Goal: Obtain resource: Download file/media

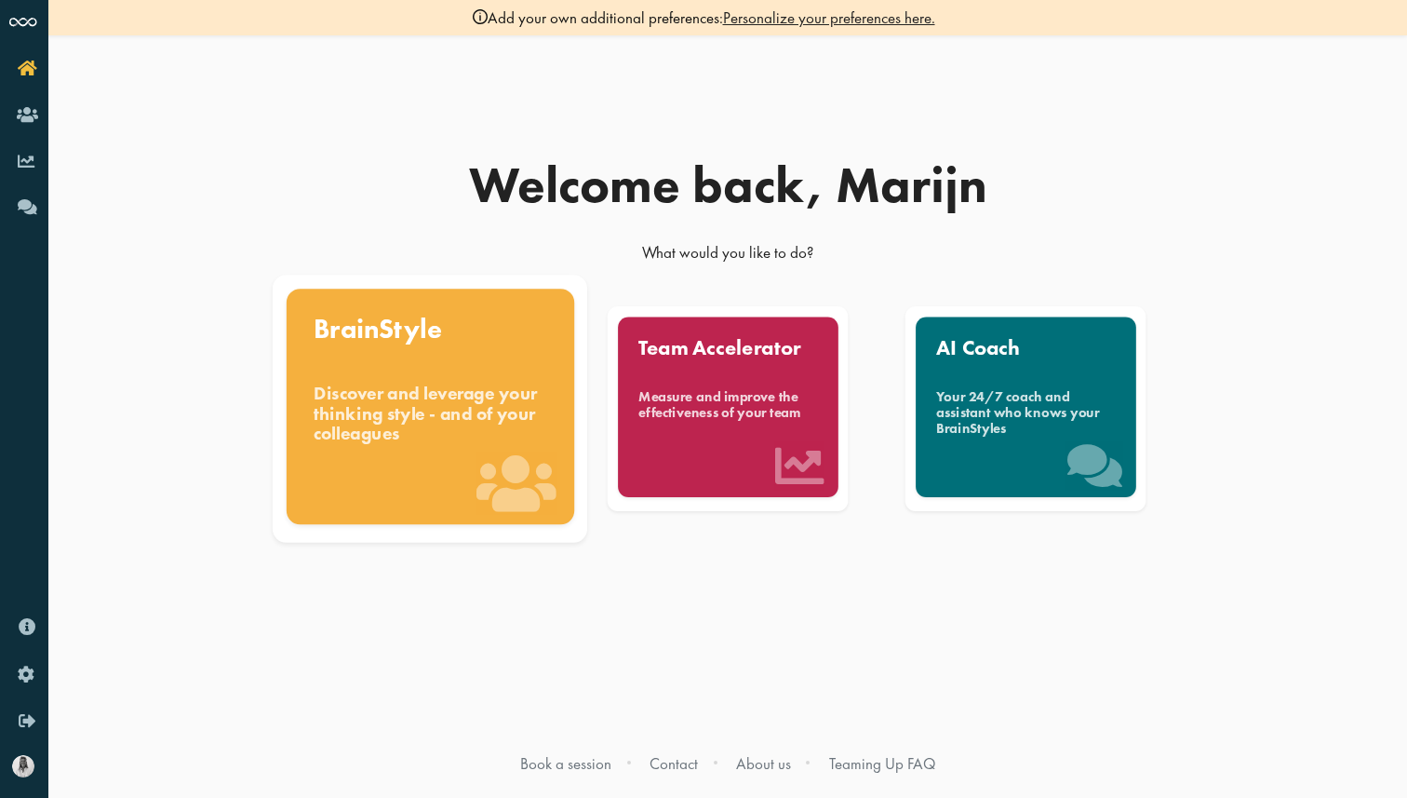
click at [427, 334] on div "BrainStyle" at bounding box center [431, 328] width 234 height 27
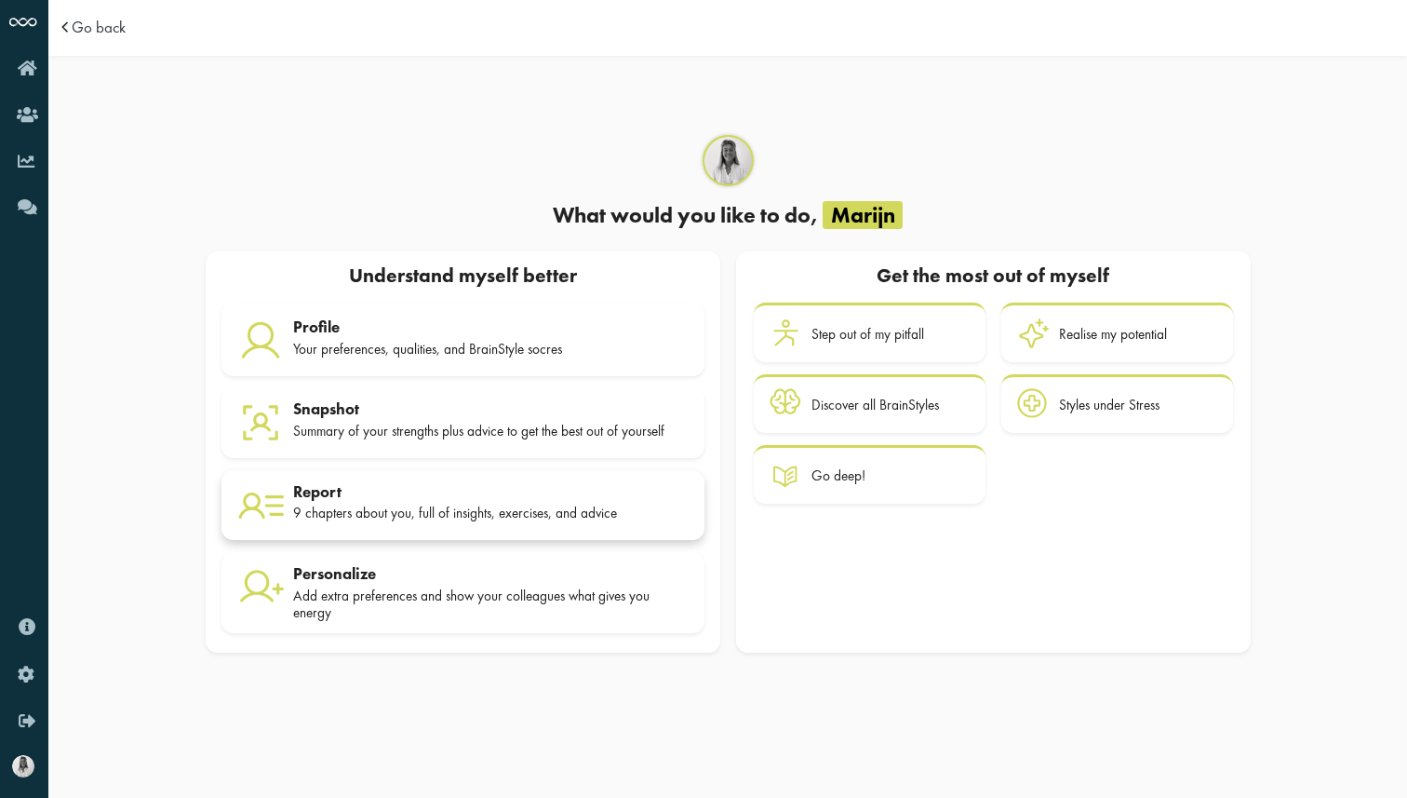
click at [415, 514] on div "9 chapters about you, full of insights, exercises, and advice" at bounding box center [490, 512] width 395 height 17
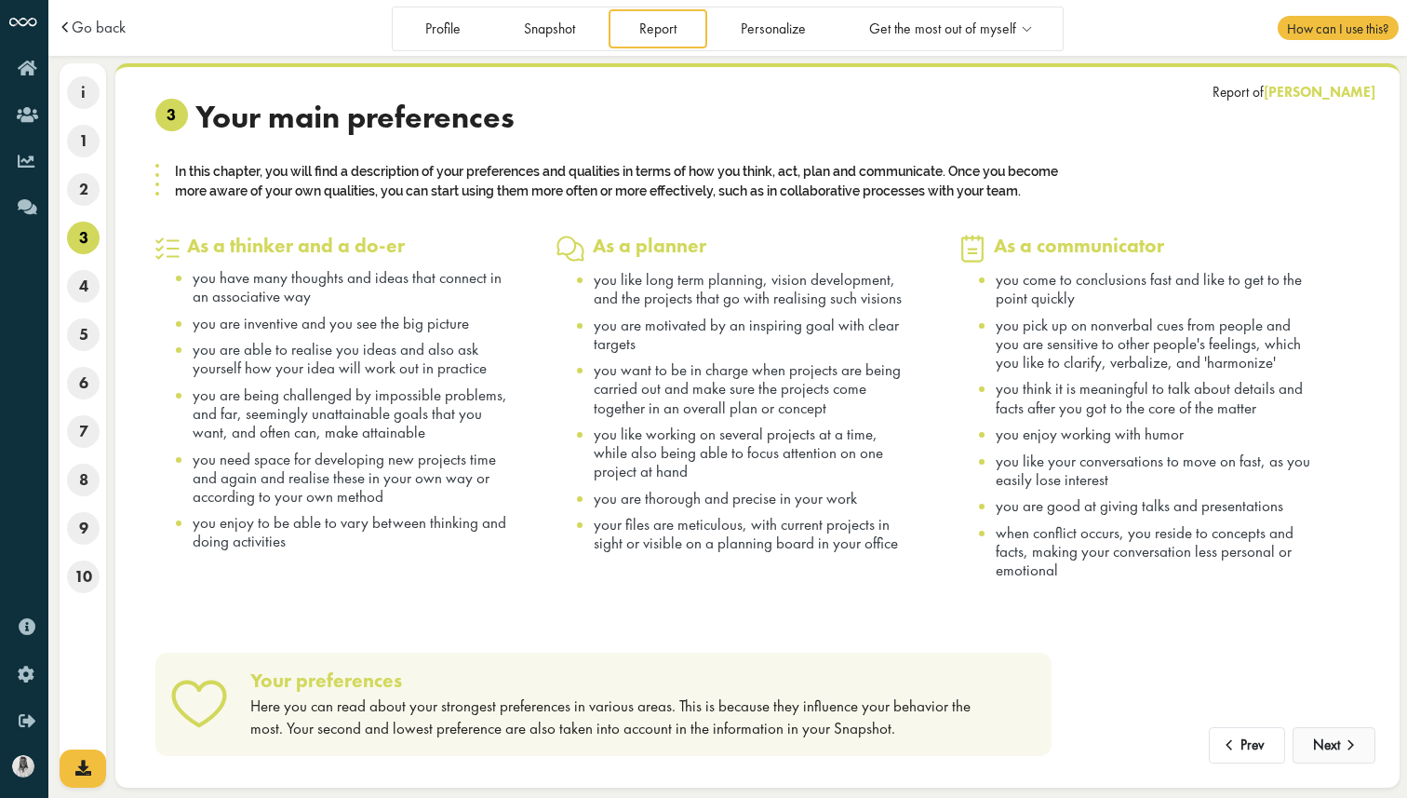
click at [1358, 746] on span at bounding box center [1351, 739] width 22 height 16
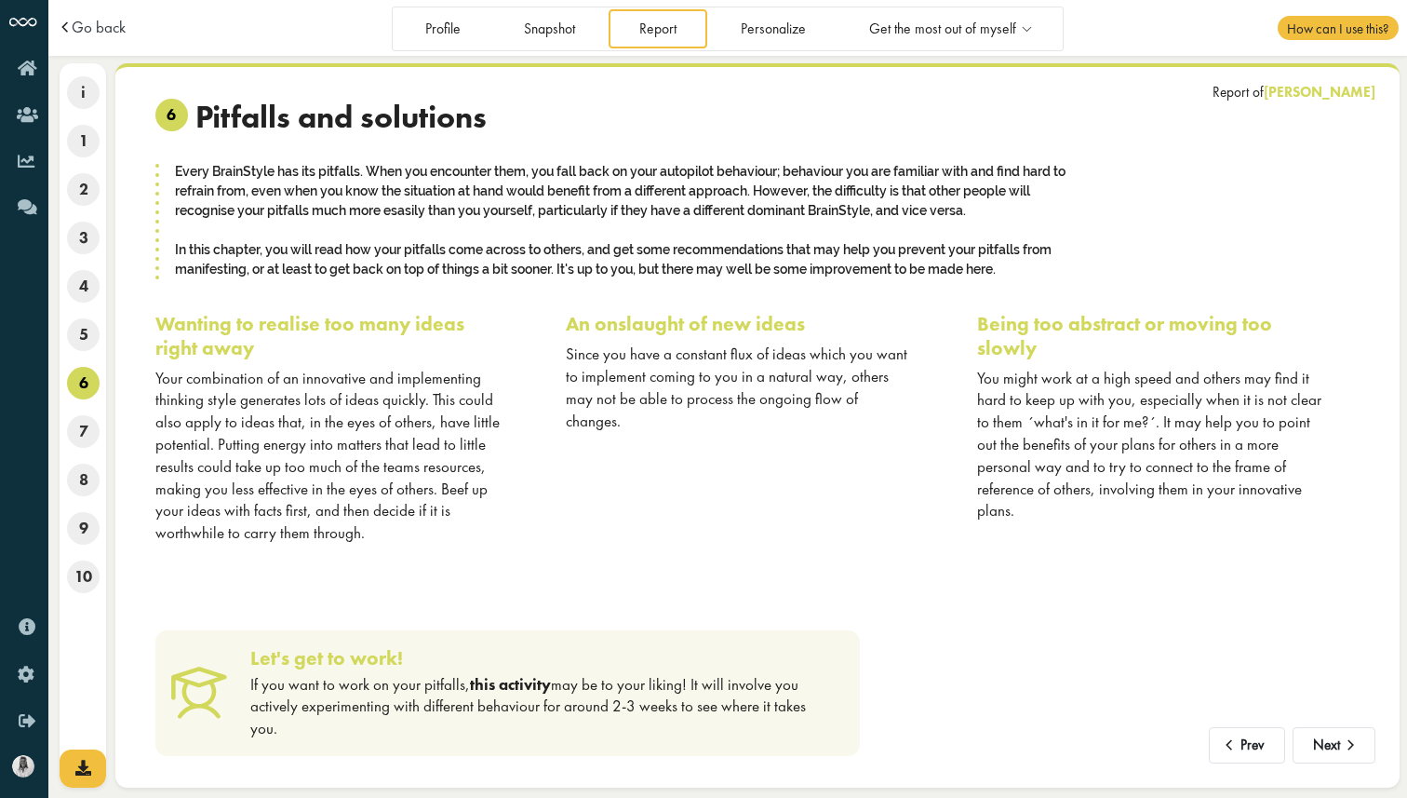
click at [513, 679] on link "this activity" at bounding box center [510, 684] width 81 height 20
click at [1351, 747] on span at bounding box center [1351, 739] width 22 height 16
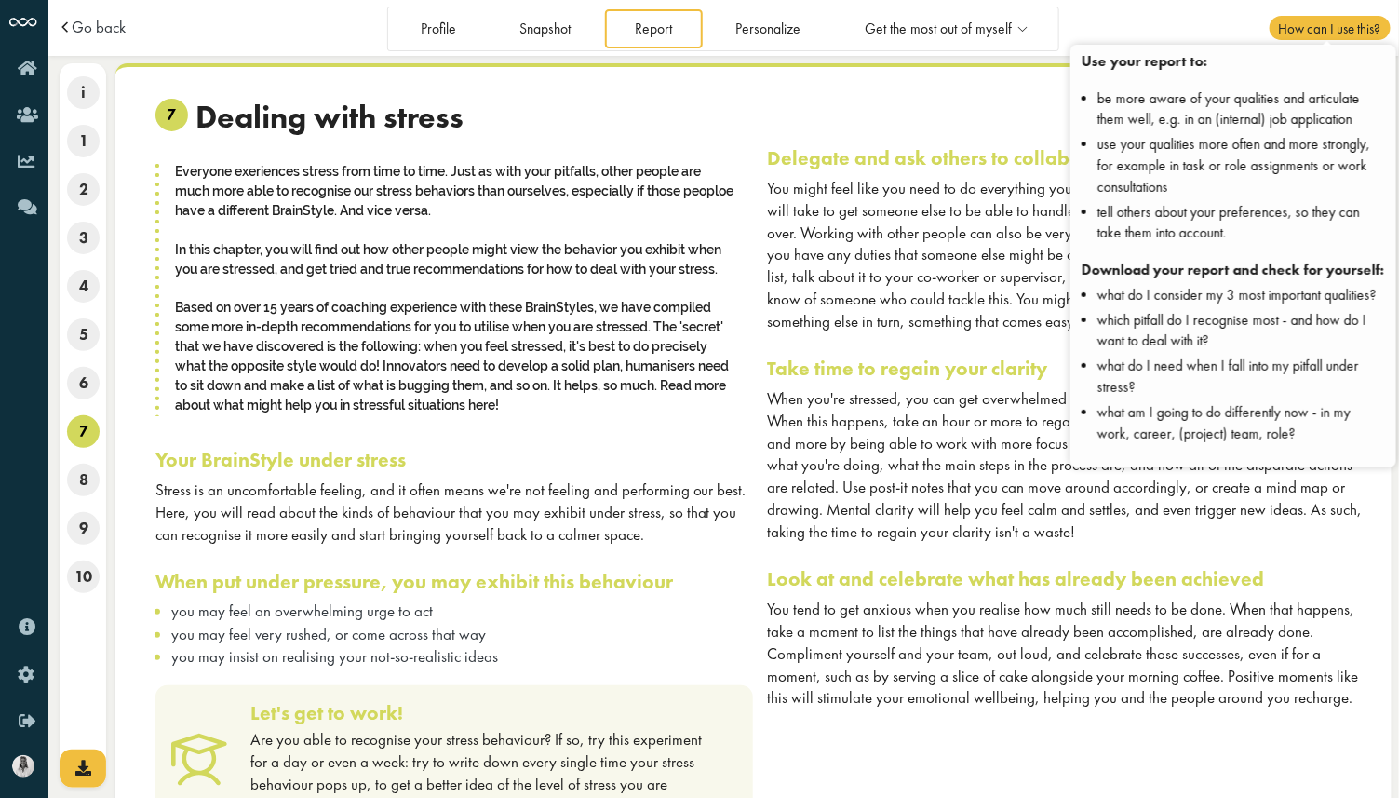
click at [1315, 36] on span "How can I use this?" at bounding box center [1329, 28] width 120 height 24
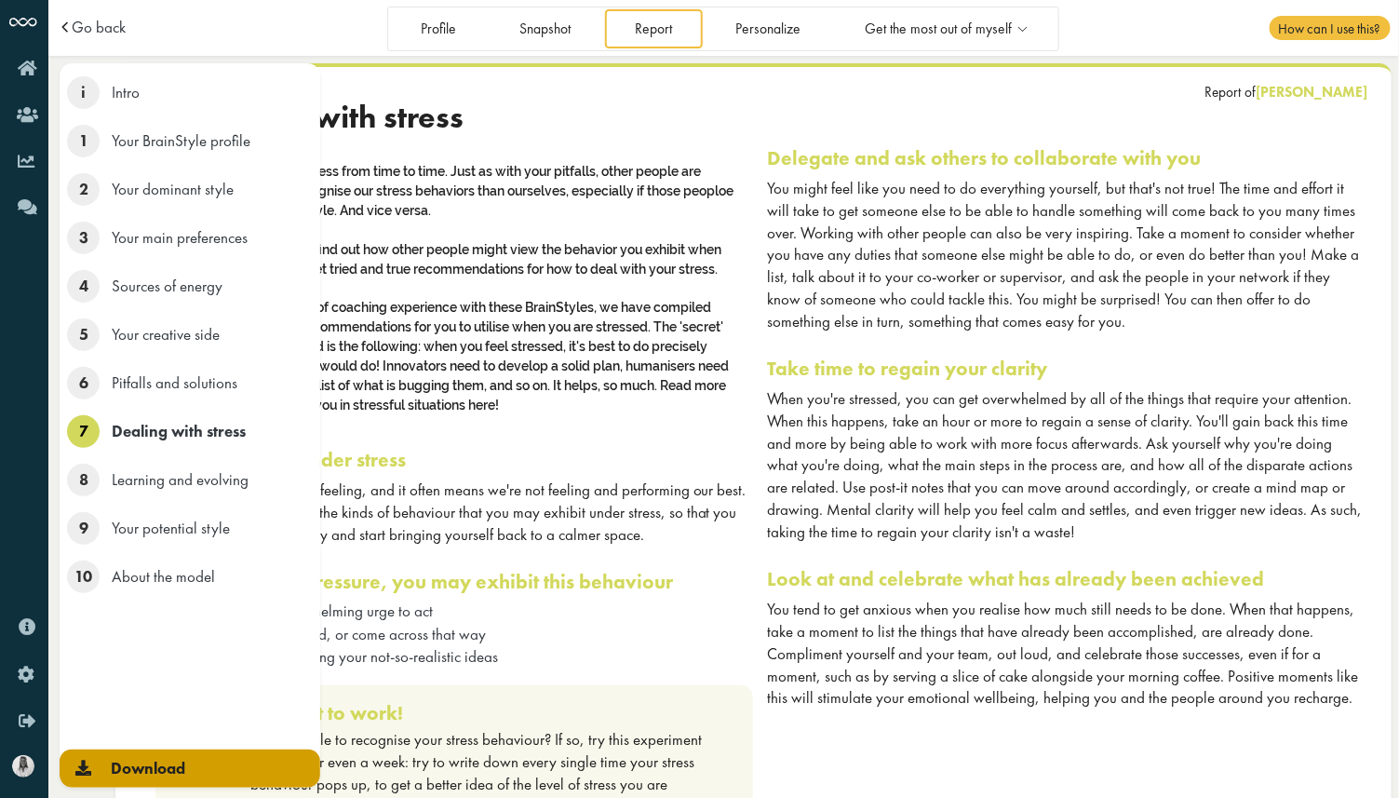
click at [62, 766] on link "Download" at bounding box center [190, 768] width 261 height 38
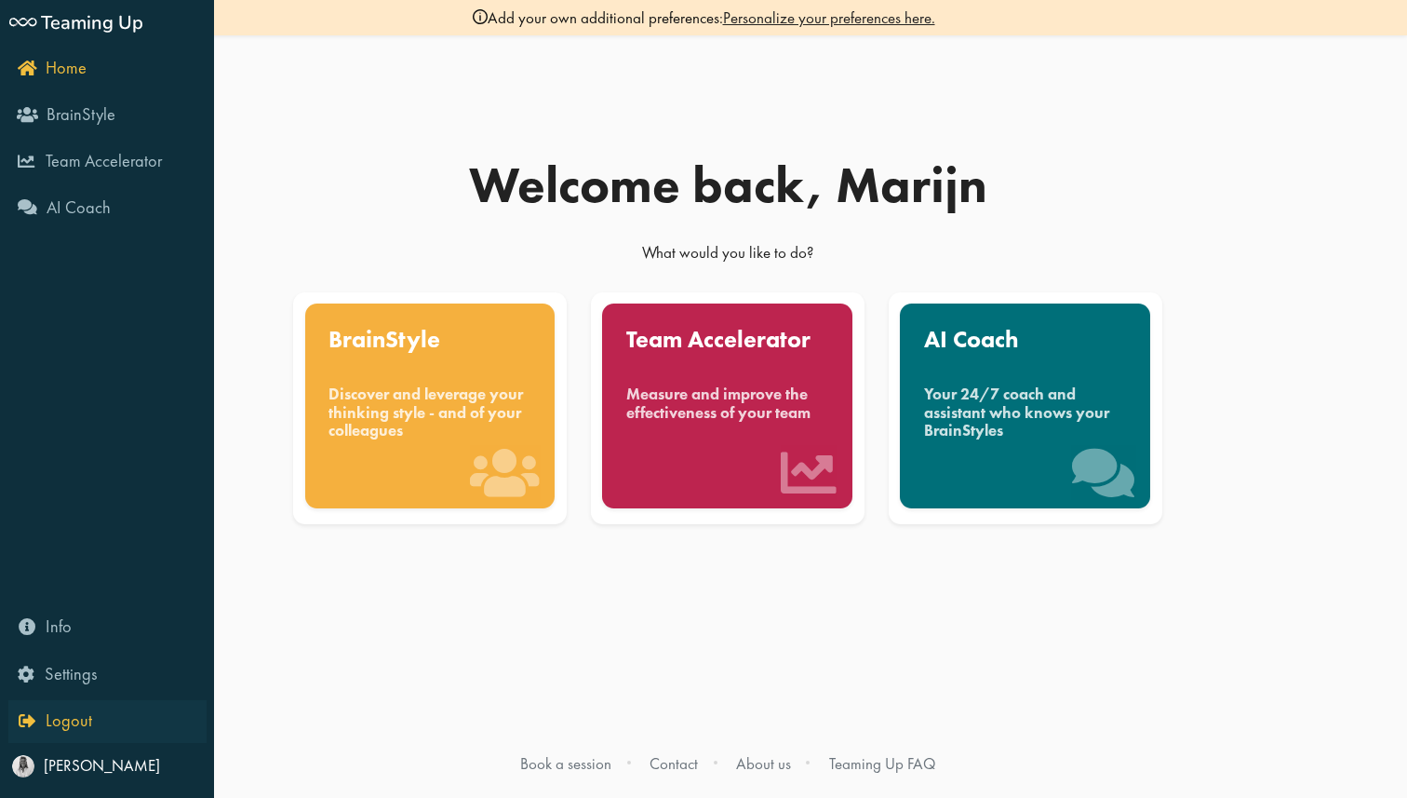
click at [25, 718] on icon "Logout" at bounding box center [56, 720] width 74 height 18
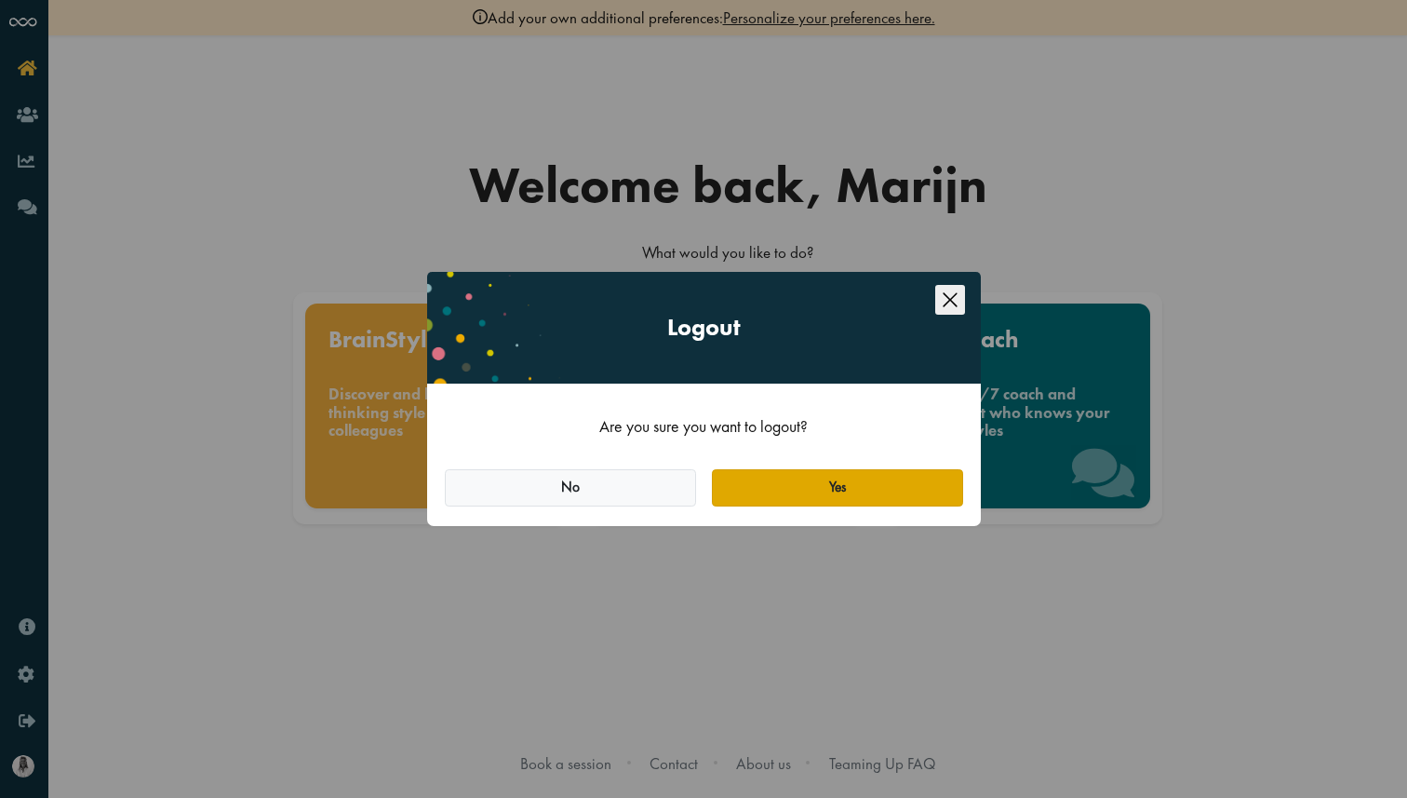
click at [856, 490] on button "Yes" at bounding box center [837, 487] width 251 height 37
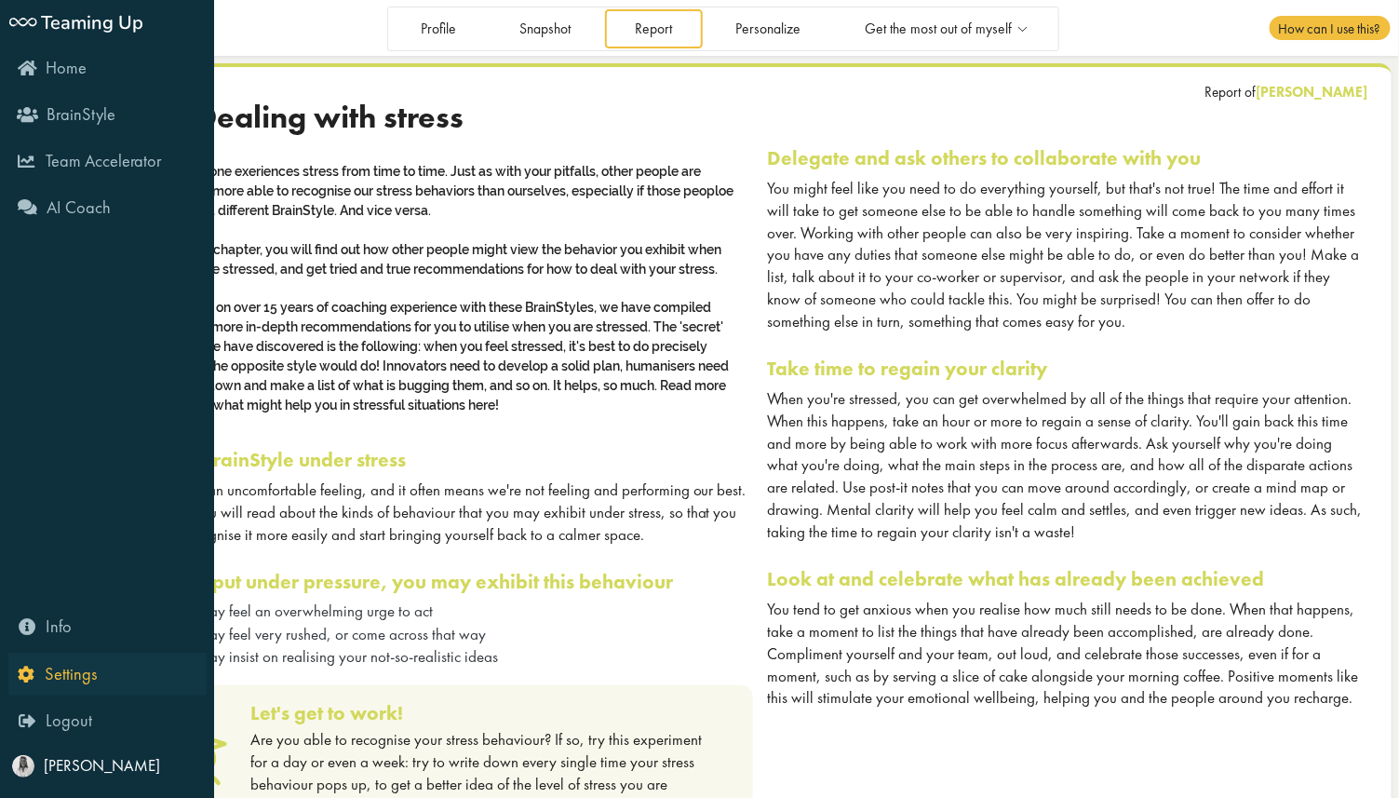
click at [26, 678] on icon "Settings" at bounding box center [57, 673] width 79 height 18
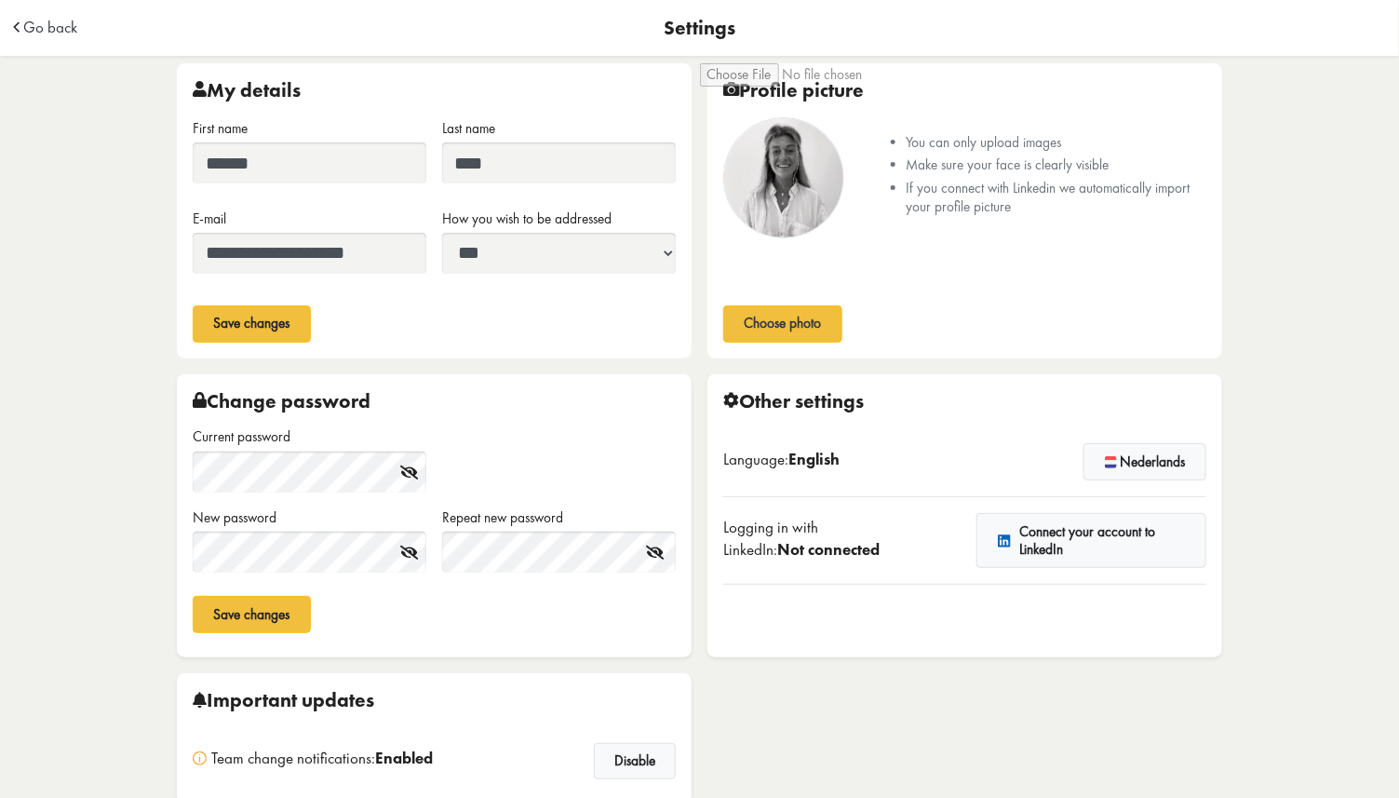
click at [1171, 486] on div "Language: English Nederlands" at bounding box center [964, 462] width 483 height 70
click at [1153, 461] on button "Nederlands" at bounding box center [1144, 461] width 123 height 37
